Goal: Information Seeking & Learning: Learn about a topic

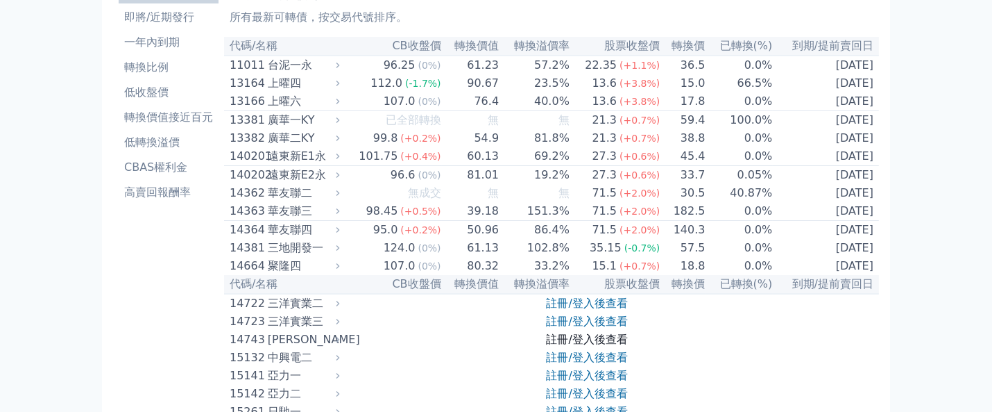
scroll to position [278, 0]
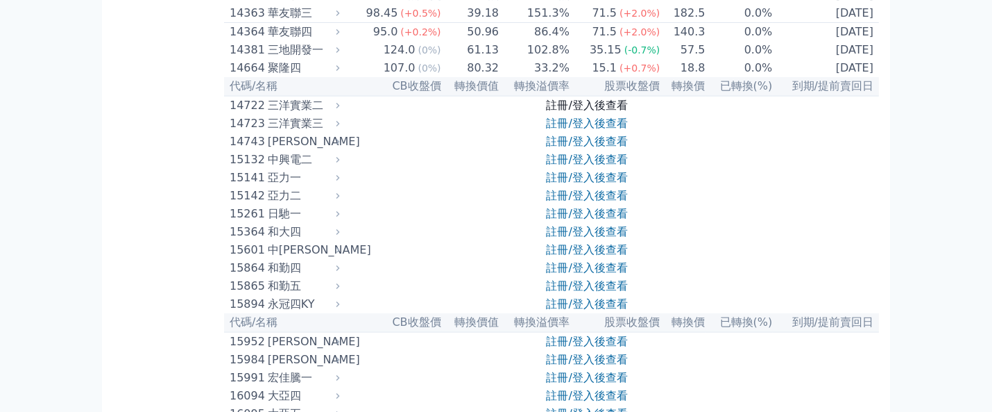
click at [598, 112] on link "註冊/登入後查看" at bounding box center [587, 105] width 81 height 13
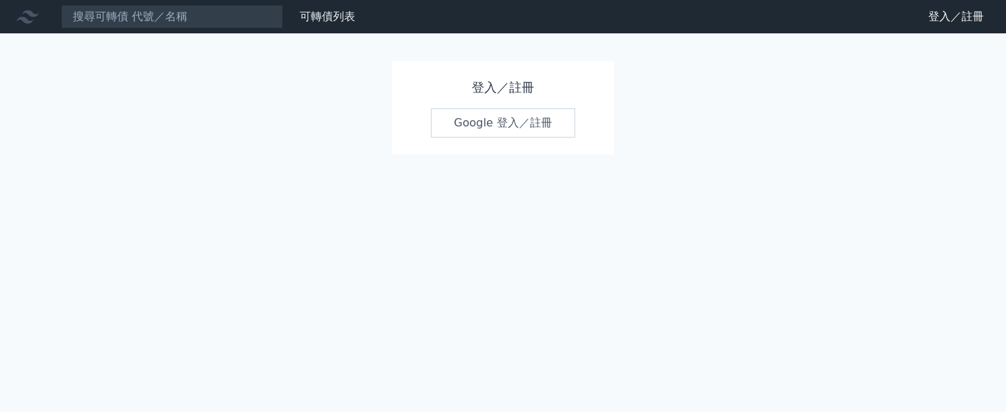
click at [533, 122] on link "Google 登入／註冊" at bounding box center [503, 122] width 144 height 29
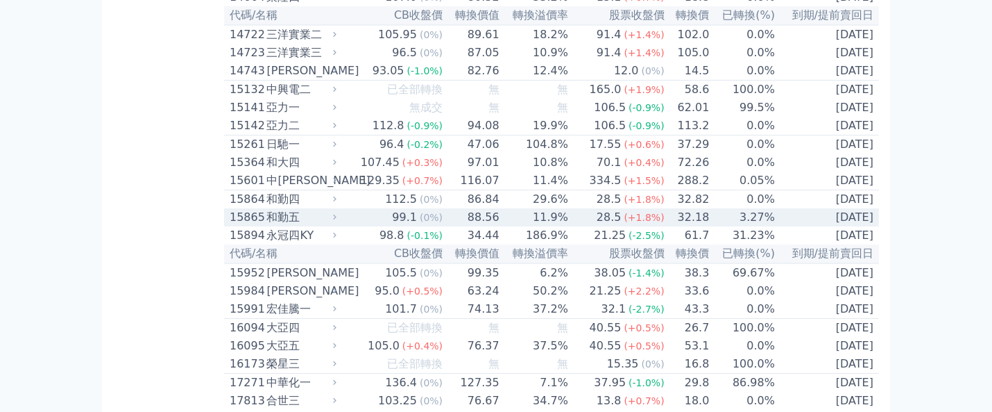
scroll to position [370, 0]
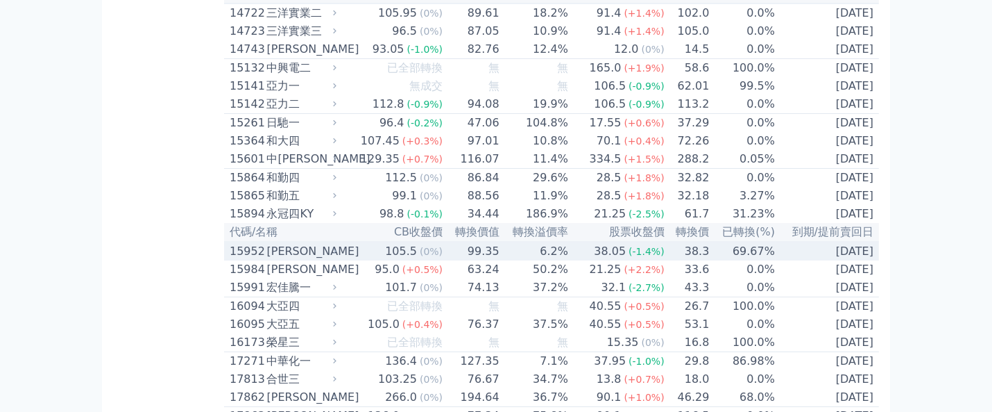
click at [555, 260] on td "6.2%" at bounding box center [534, 251] width 69 height 19
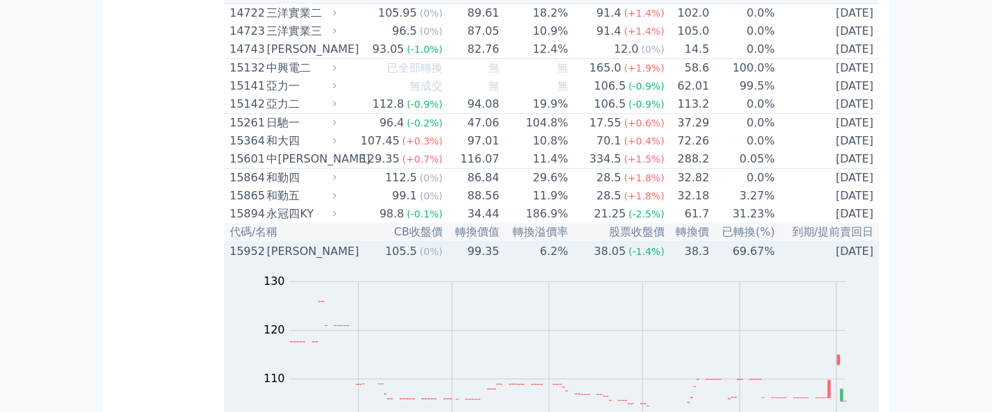
click at [555, 260] on td "6.2%" at bounding box center [534, 251] width 69 height 19
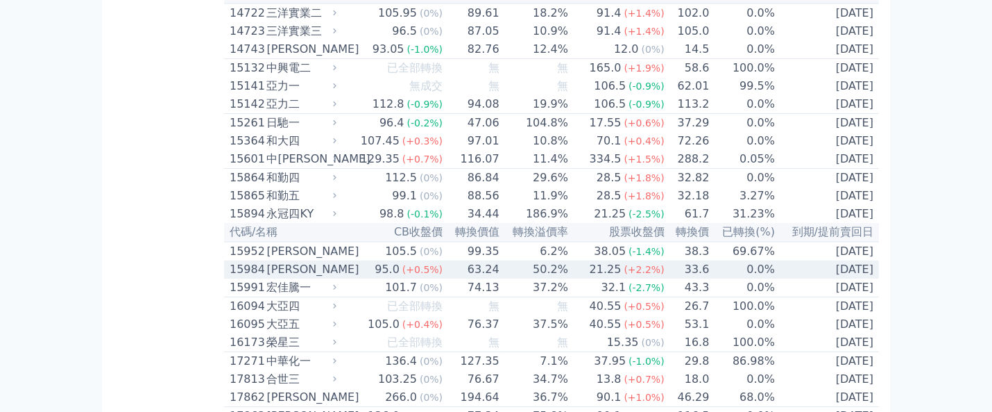
click at [609, 278] on div "21.25" at bounding box center [605, 269] width 37 height 17
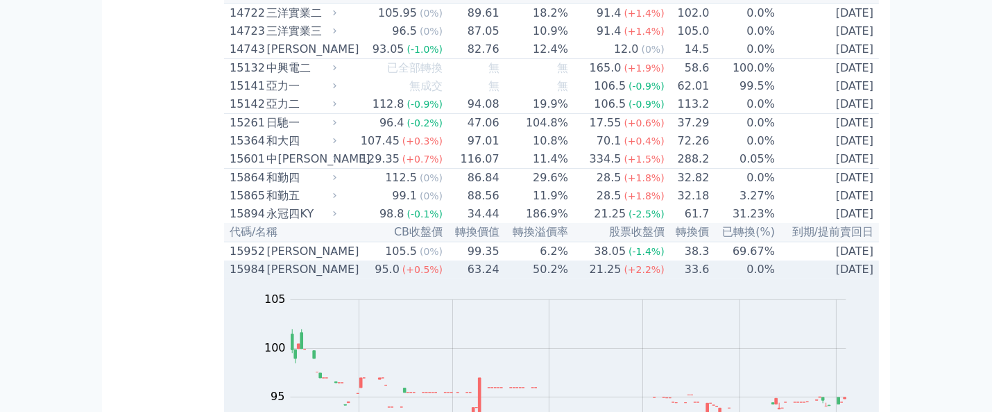
click at [609, 278] on div "21.25" at bounding box center [605, 269] width 37 height 17
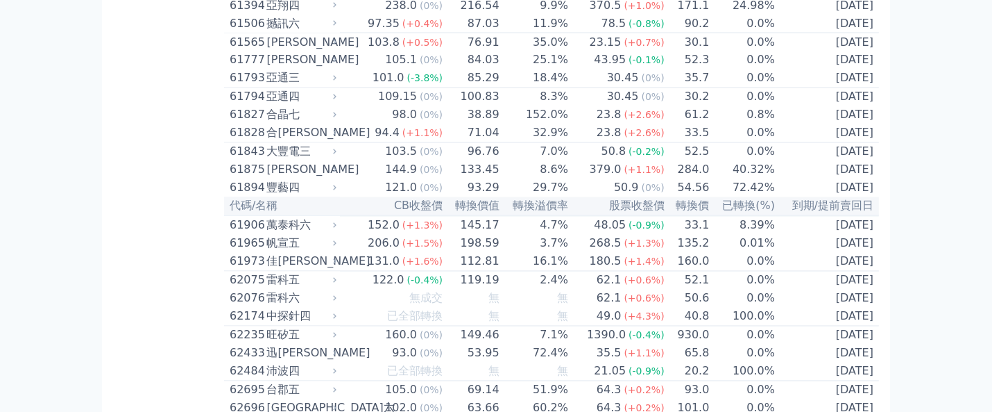
scroll to position [5182, 0]
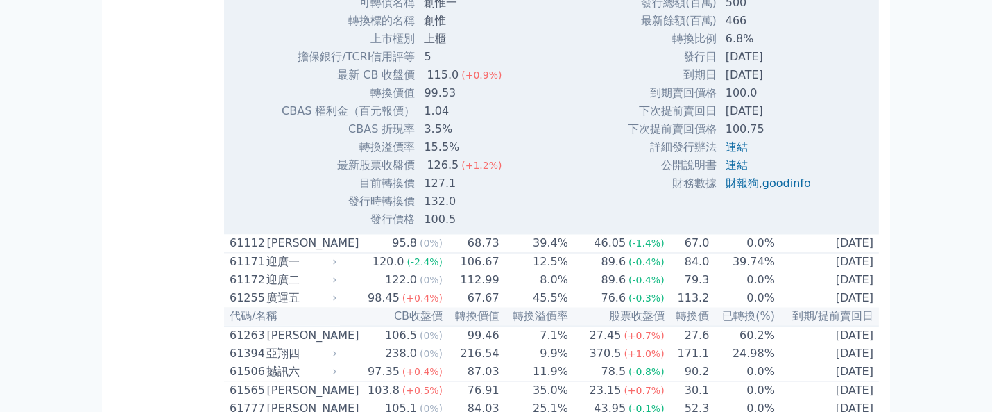
scroll to position [5275, 0]
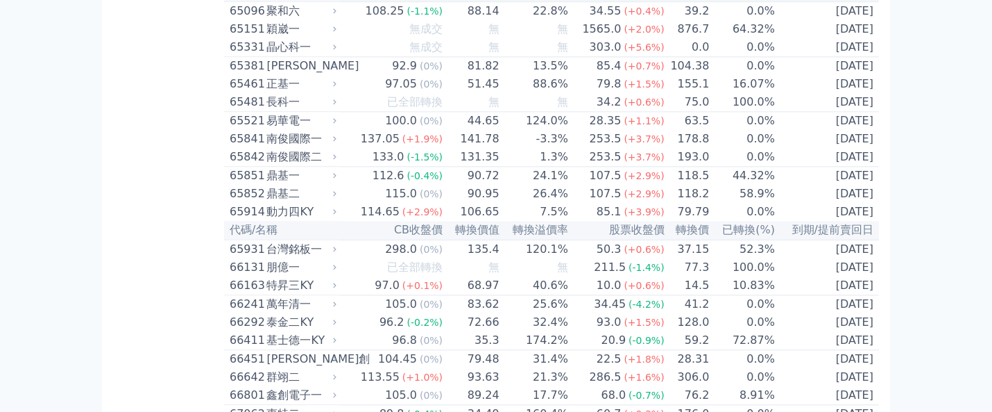
scroll to position [6108, 0]
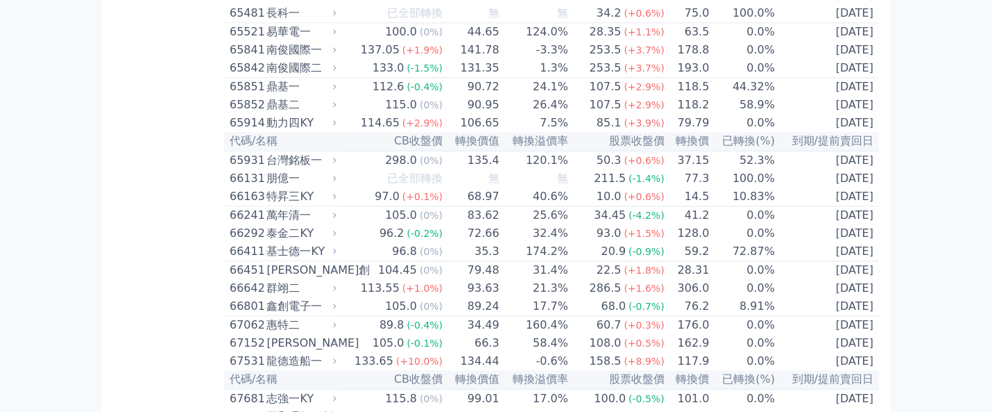
scroll to position [6200, 0]
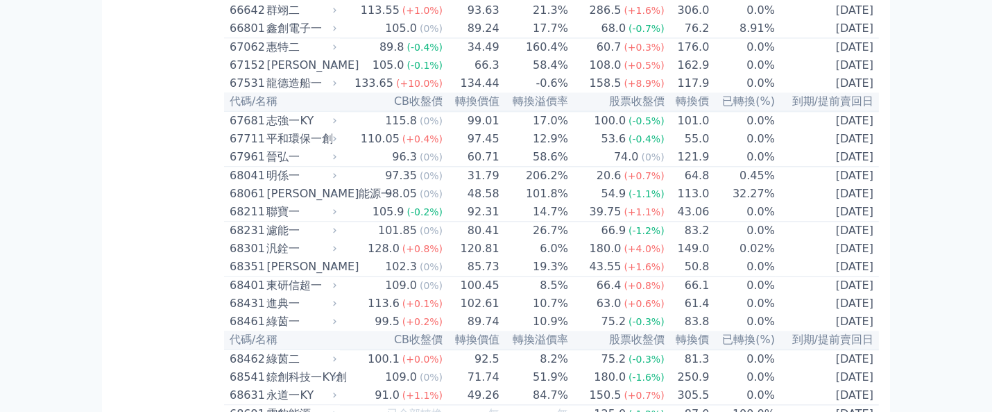
scroll to position [6477, 0]
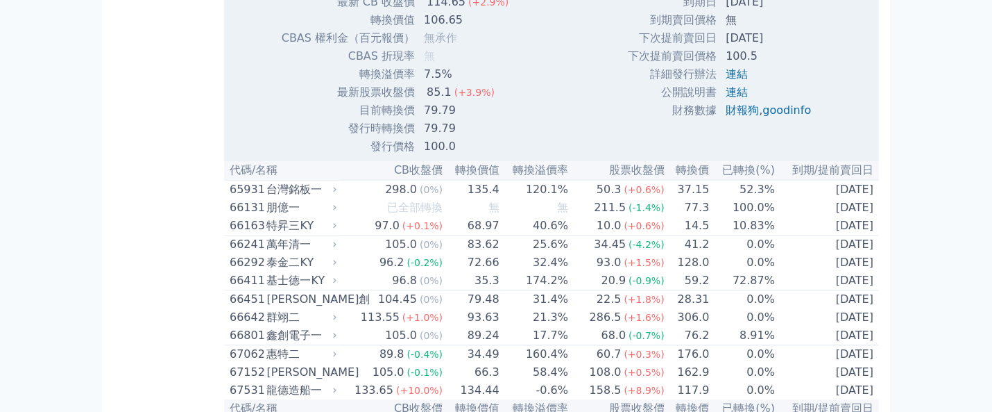
scroll to position [6570, 0]
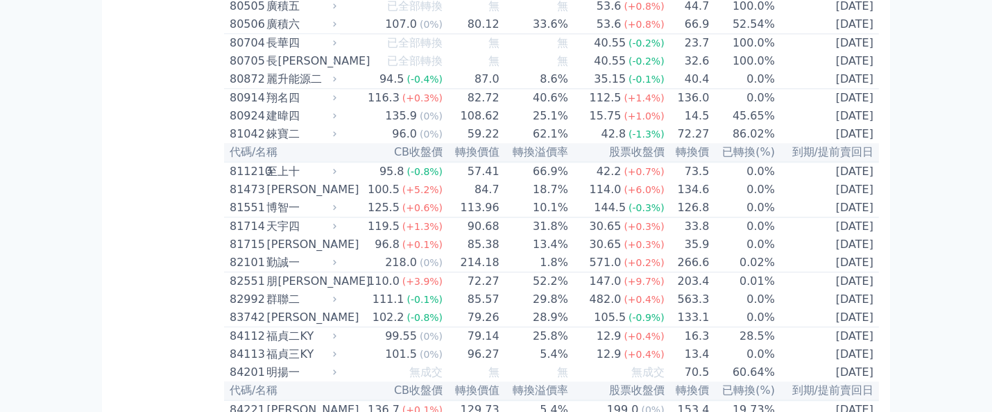
scroll to position [7125, 0]
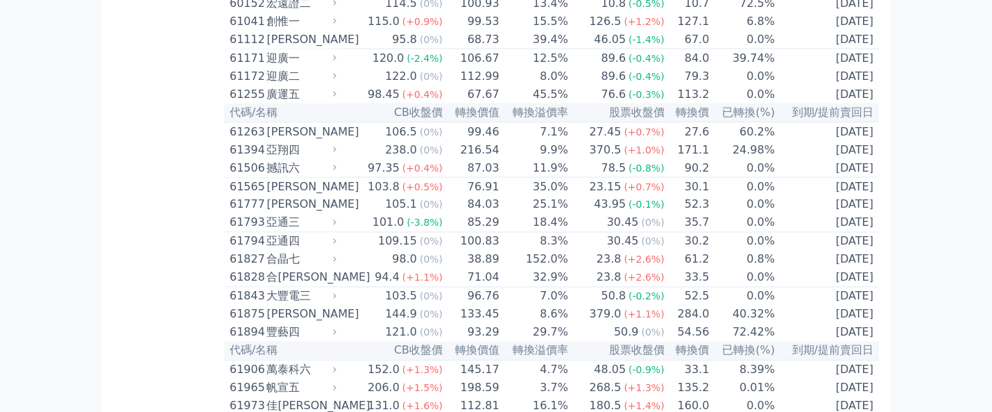
scroll to position [4997, 0]
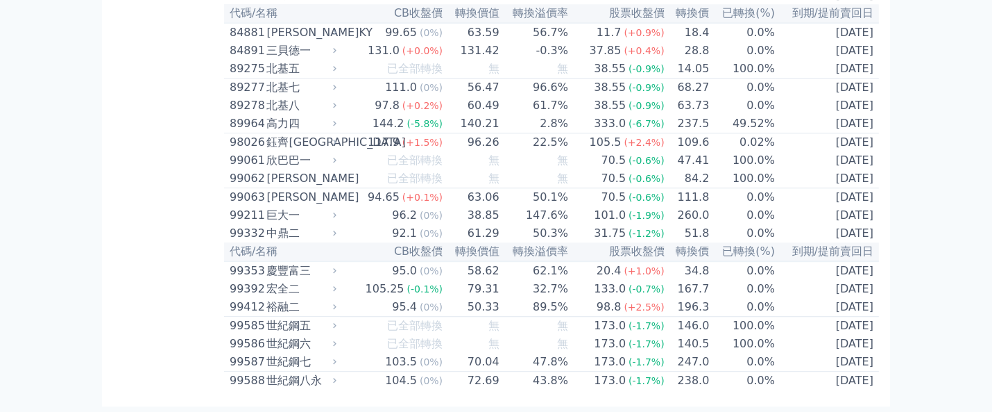
scroll to position [8308, 0]
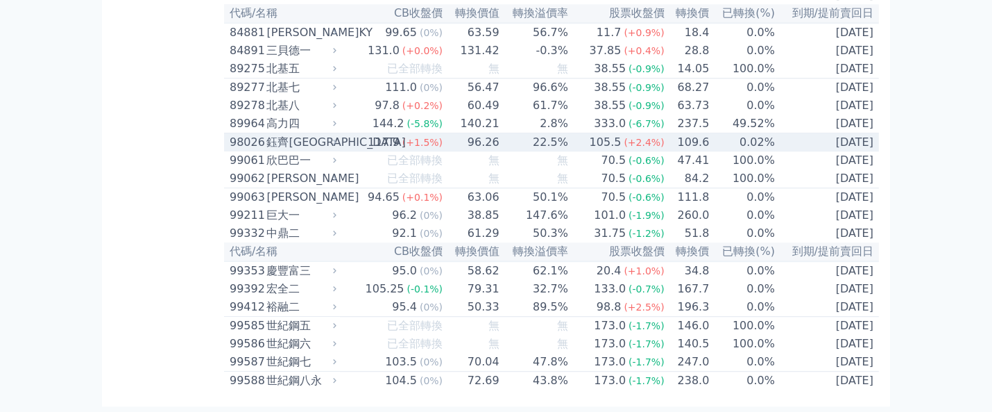
click at [619, 134] on div "105.5" at bounding box center [605, 142] width 37 height 17
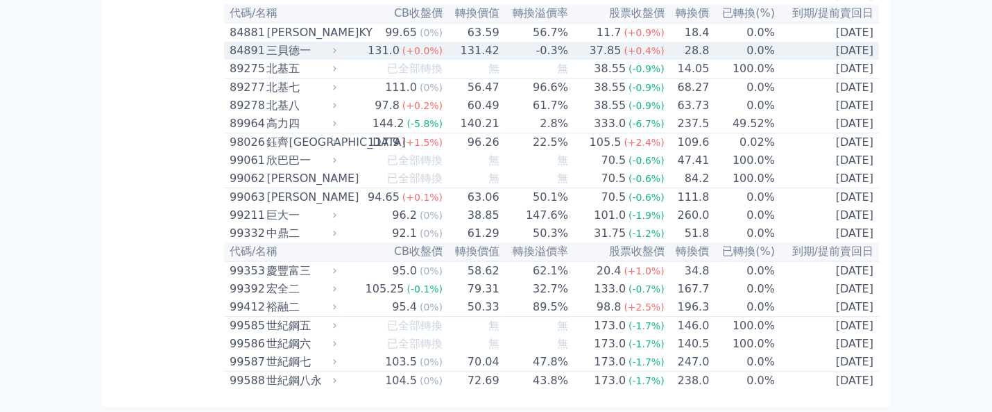
click at [602, 42] on div "37.85" at bounding box center [605, 50] width 37 height 17
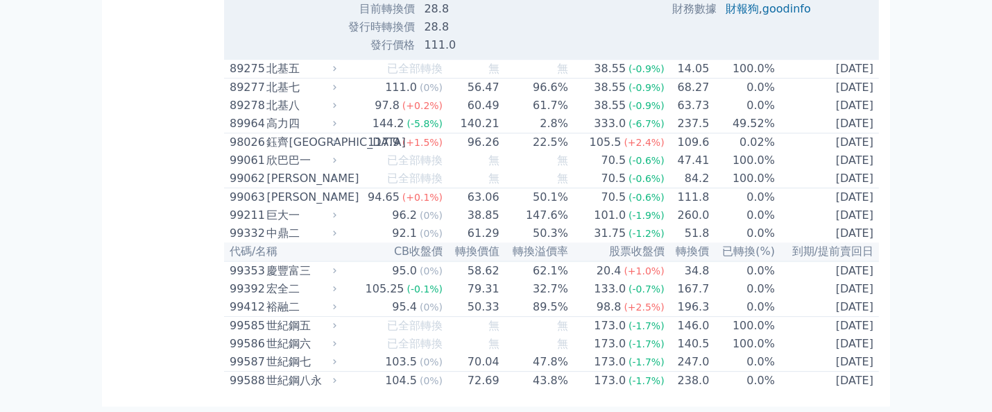
scroll to position [8215, 0]
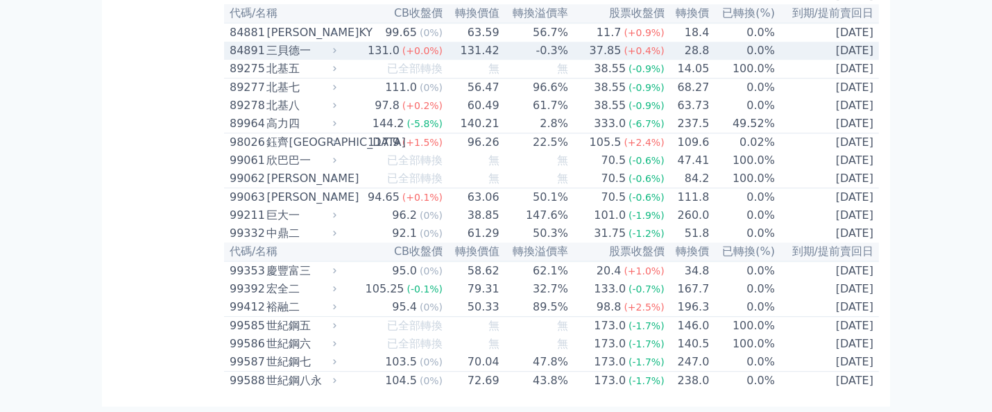
click at [763, 60] on td "0.0%" at bounding box center [743, 51] width 66 height 18
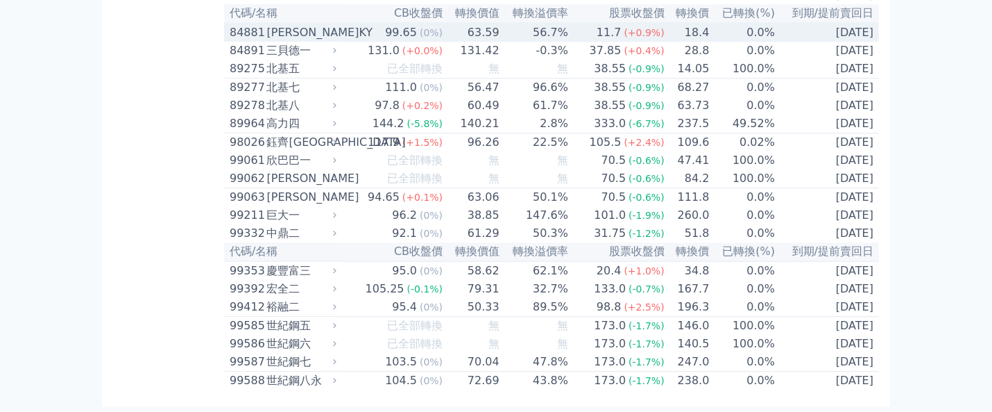
click at [666, 42] on td "18.4" at bounding box center [688, 32] width 45 height 19
